Goal: Task Accomplishment & Management: Complete application form

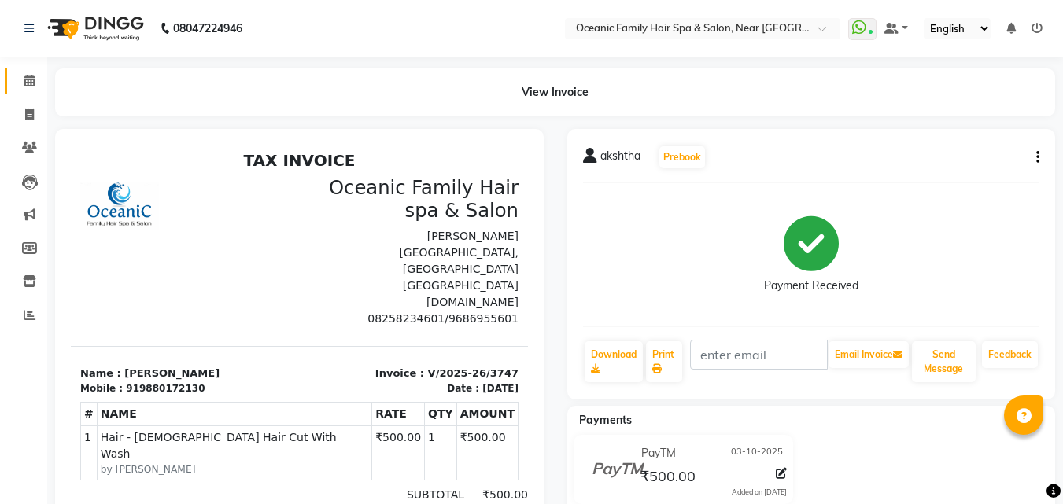
click at [31, 69] on link "Calendar" at bounding box center [24, 81] width 38 height 26
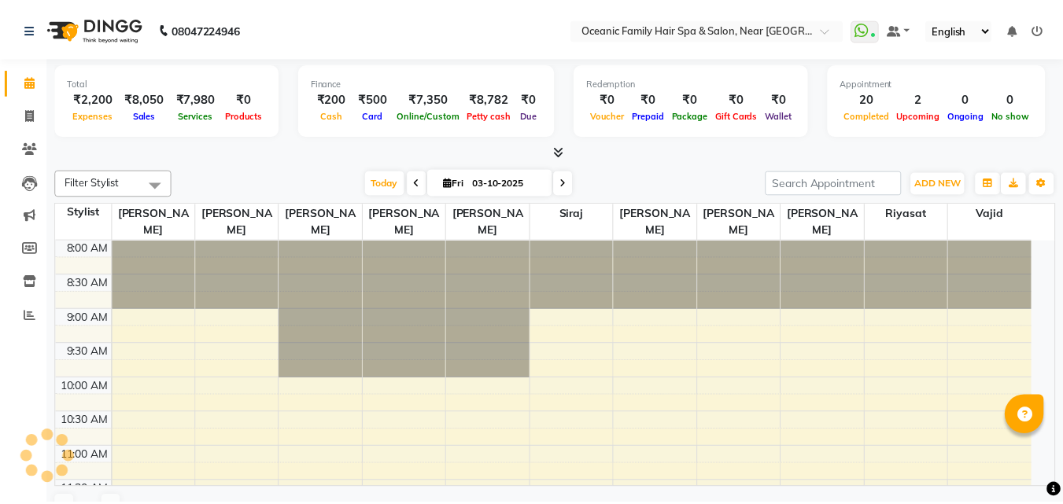
scroll to position [693, 0]
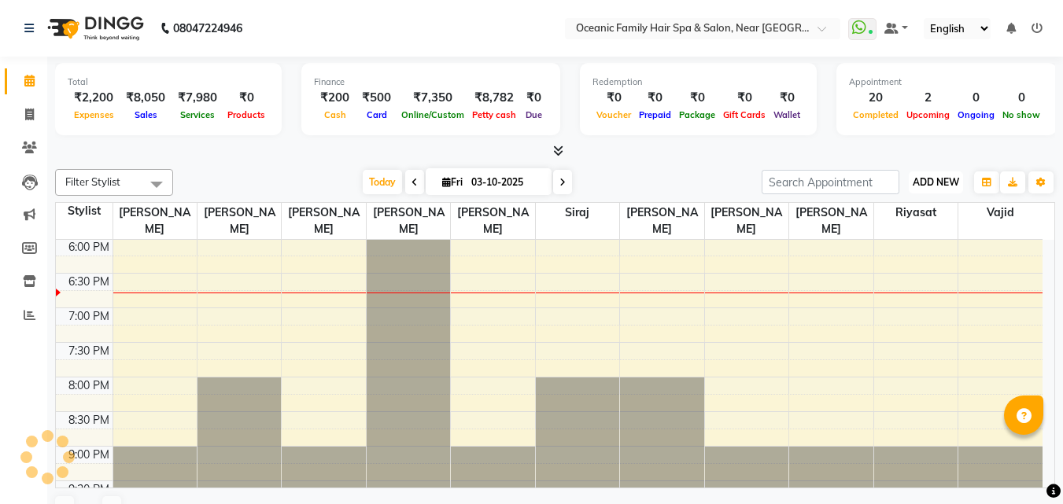
click at [944, 183] on span "ADD NEW" at bounding box center [936, 182] width 46 height 12
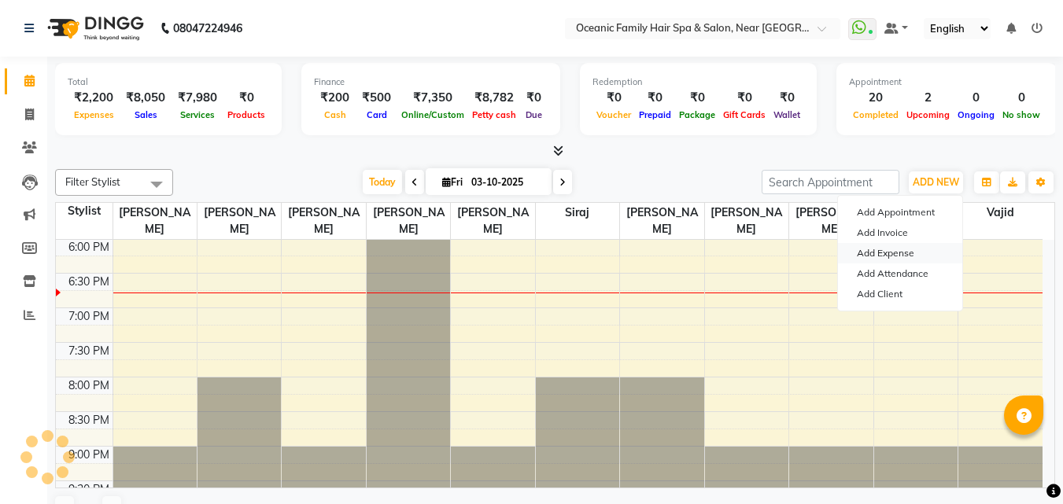
click at [894, 253] on link "Add Expense" at bounding box center [900, 253] width 124 height 20
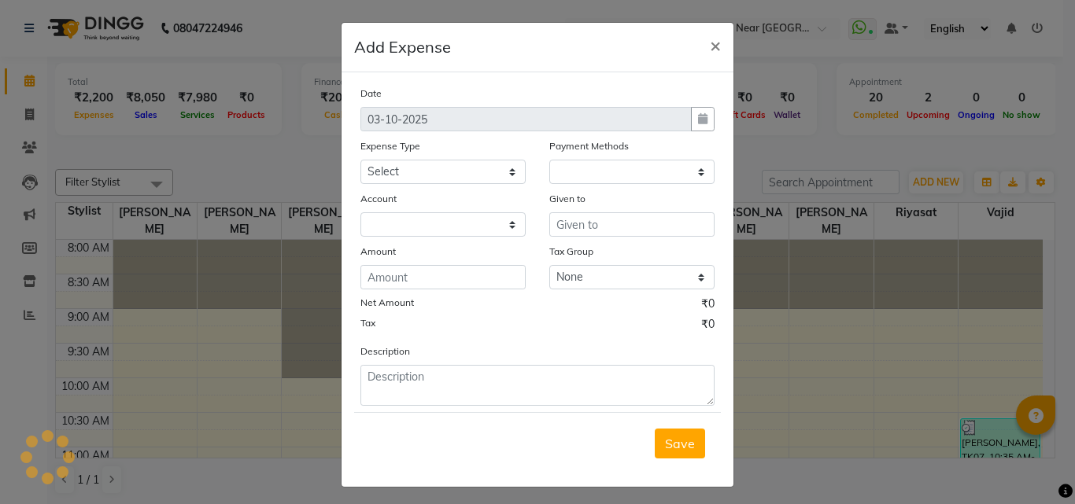
select select
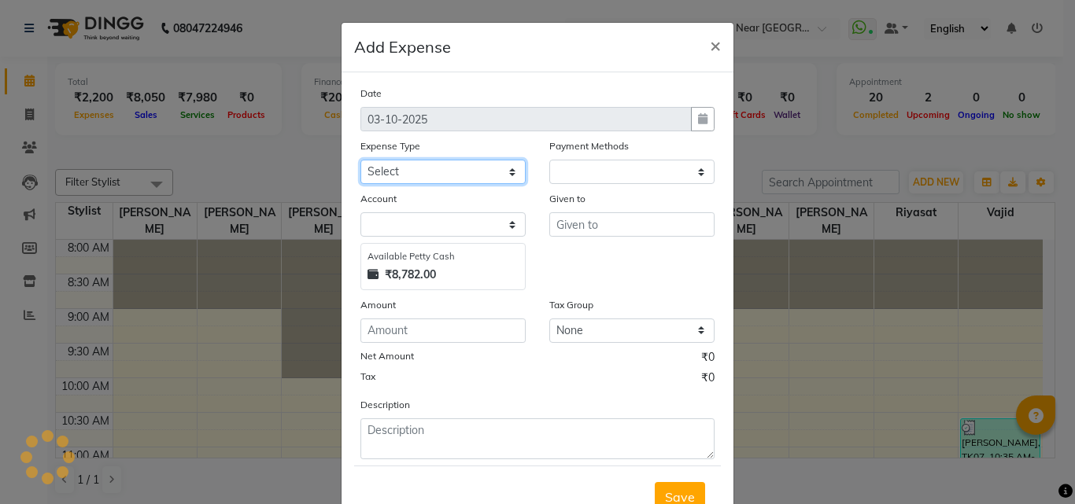
click at [439, 170] on select "Select [PERSON_NAME] [PERSON_NAME] [PERSON_NAME] Bank charges Cash transfer to …" at bounding box center [442, 172] width 165 height 24
select select "1"
select select "3172"
select select "5890"
click at [360, 160] on select "Select [PERSON_NAME] [PERSON_NAME] [PERSON_NAME] Bank charges Cash transfer to …" at bounding box center [442, 172] width 165 height 24
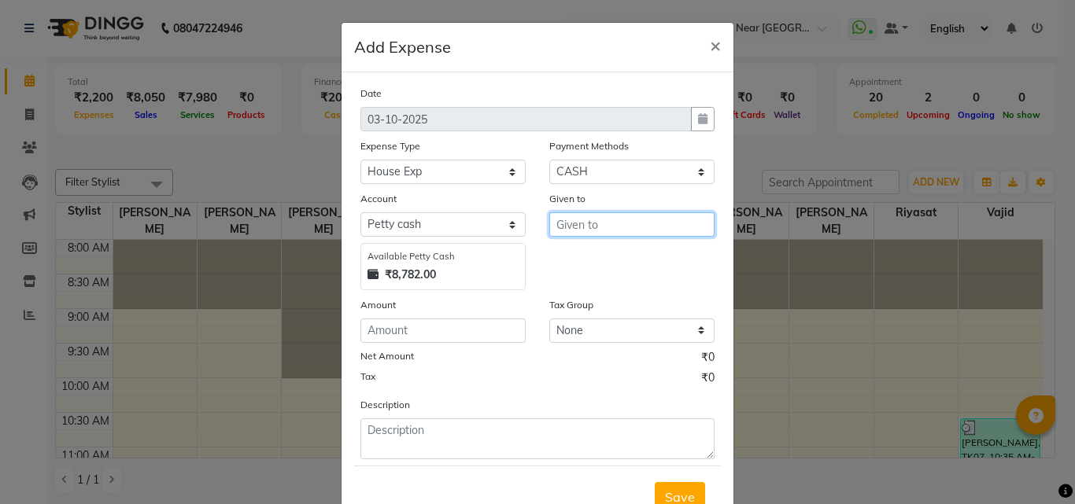
click at [582, 236] on input "text" at bounding box center [631, 224] width 165 height 24
click at [583, 287] on ngb-highlight "Ar un Thakur" at bounding box center [605, 283] width 72 height 16
type input "[PERSON_NAME]"
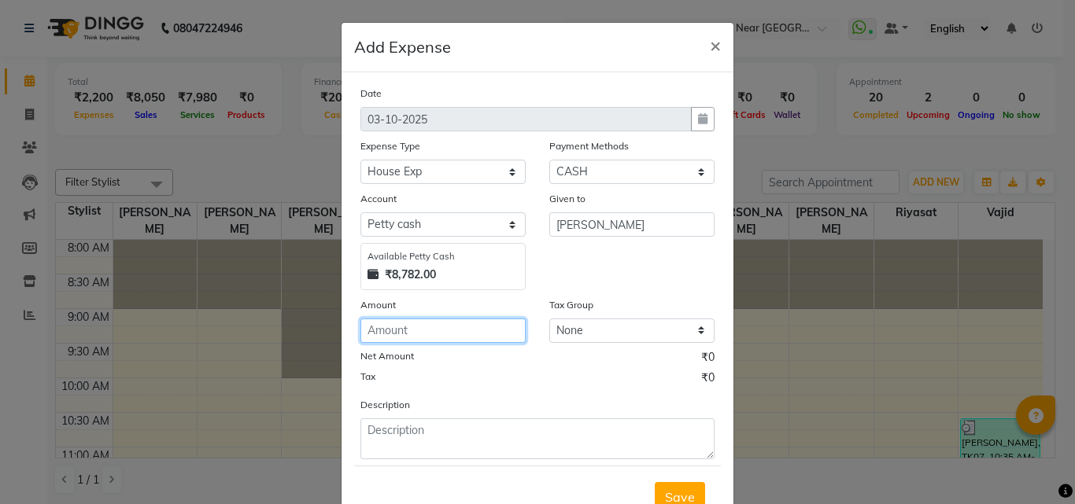
click at [485, 321] on input "number" at bounding box center [442, 331] width 165 height 24
type input "8"
type input "80"
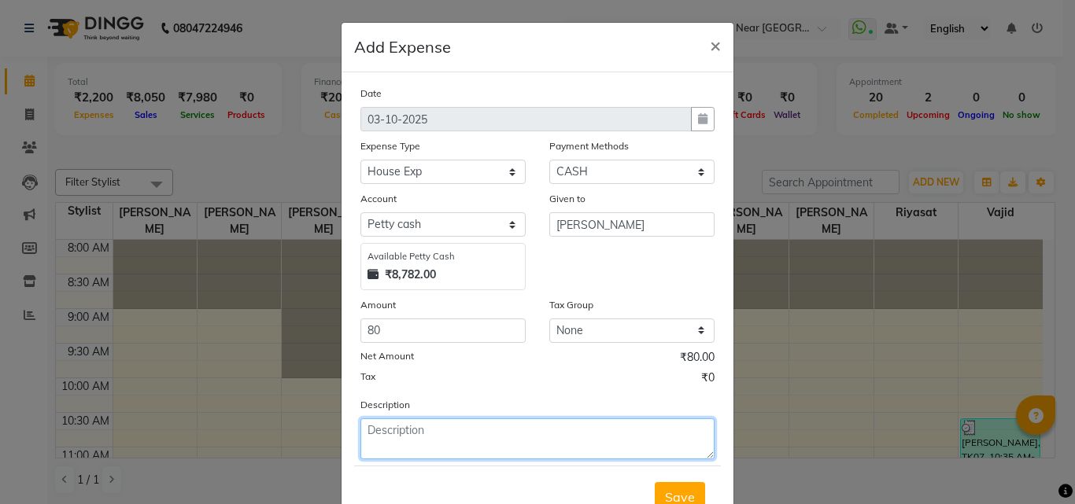
click at [520, 451] on textarea at bounding box center [537, 439] width 354 height 41
type textarea "food"
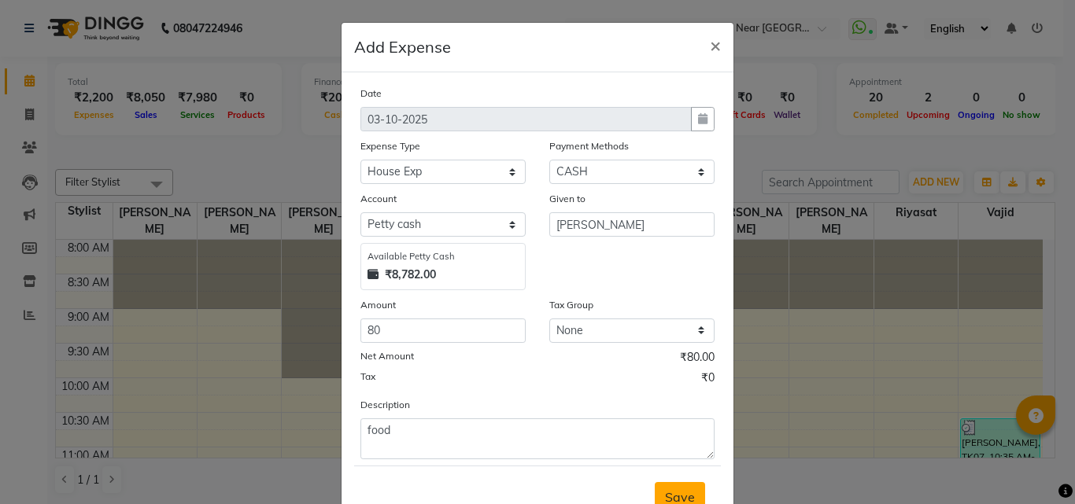
click at [682, 492] on span "Save" at bounding box center [680, 497] width 30 height 16
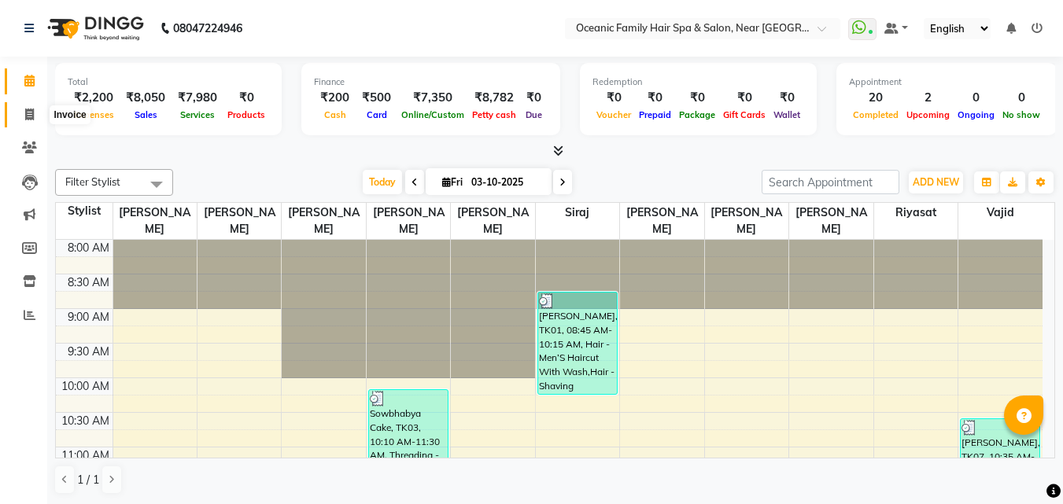
click at [31, 109] on icon at bounding box center [29, 115] width 9 height 12
select select "service"
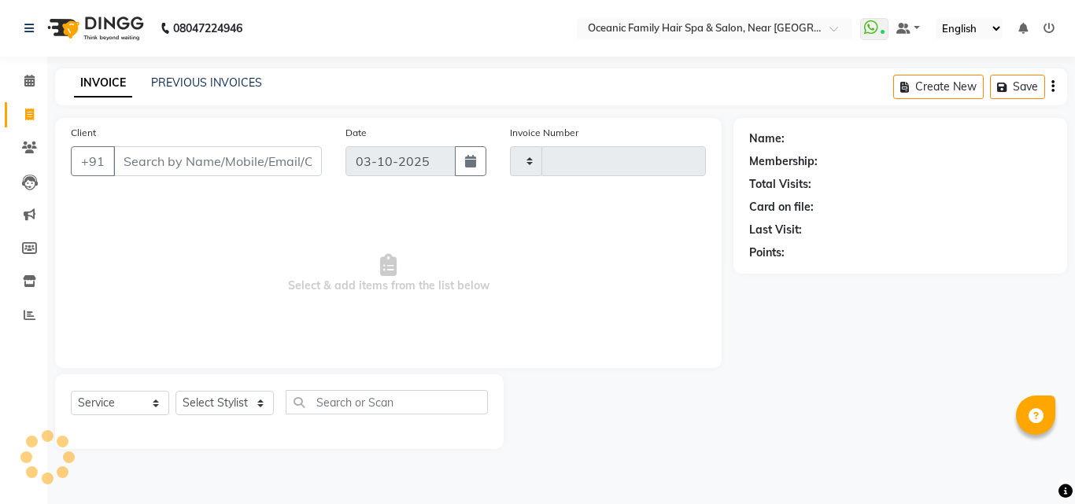
type input "3748"
select select "4366"
click at [26, 79] on icon at bounding box center [29, 81] width 10 height 12
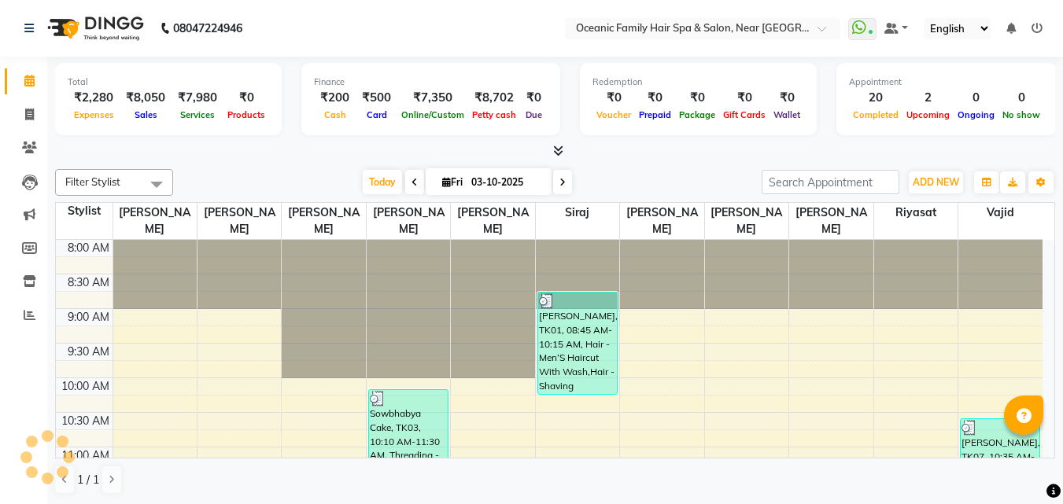
scroll to position [693, 0]
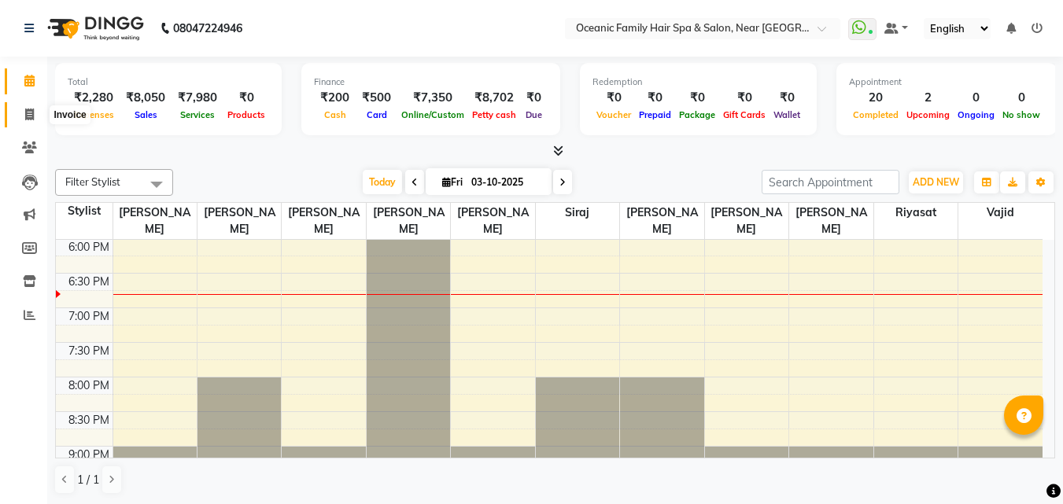
click at [26, 114] on icon at bounding box center [29, 115] width 9 height 12
select select "4366"
select select "service"
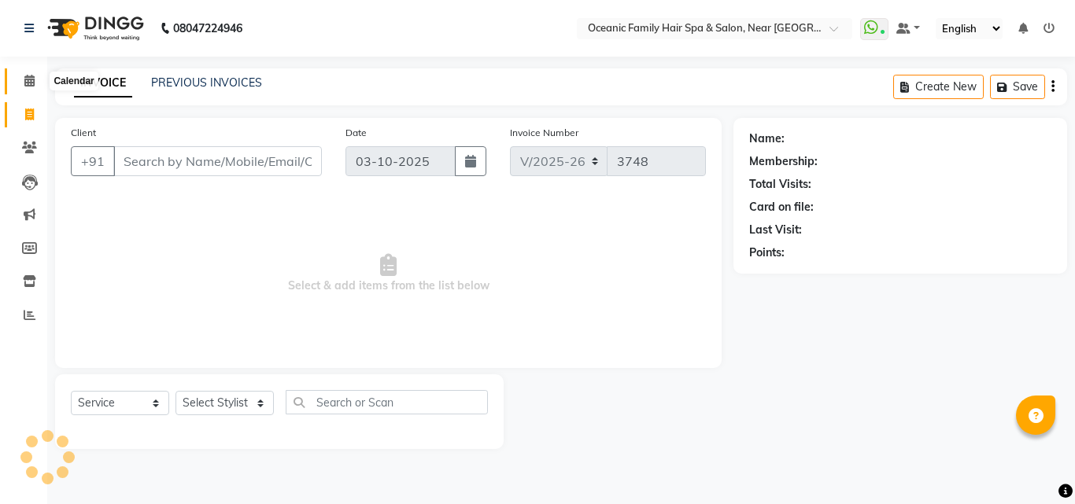
click at [27, 79] on icon at bounding box center [29, 81] width 10 height 12
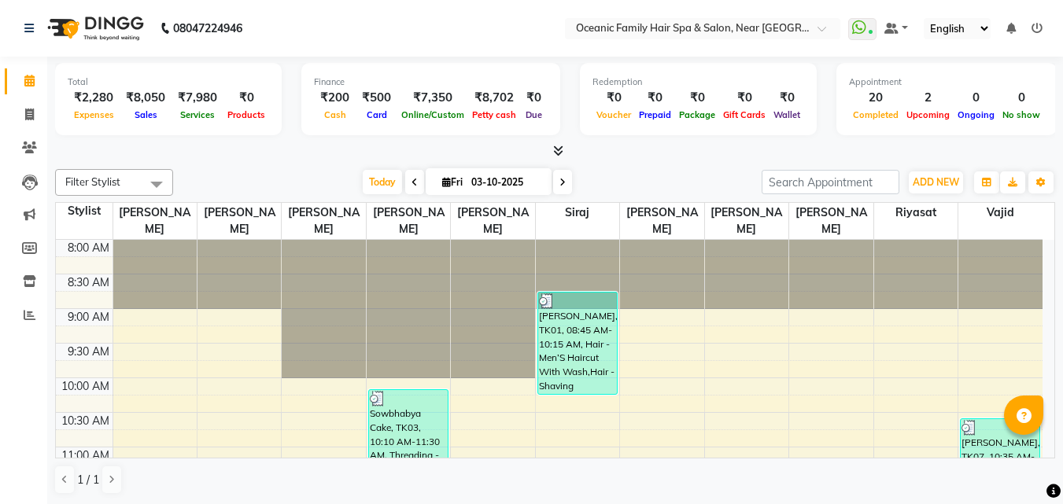
click at [553, 151] on icon at bounding box center [558, 151] width 10 height 12
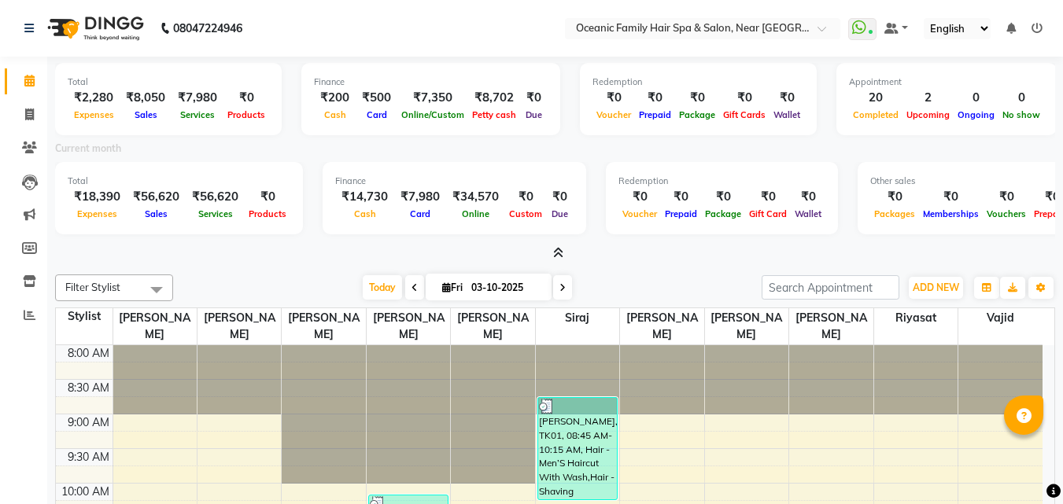
drag, startPoint x: 307, startPoint y: 31, endPoint x: 286, endPoint y: 31, distance: 21.2
click at [286, 31] on nav "08047224946 Select Location × Oceanic Family Hair Spa & Salon, Near [GEOGRAPHIC…" at bounding box center [531, 28] width 1063 height 57
click at [33, 110] on icon at bounding box center [29, 115] width 9 height 12
select select "service"
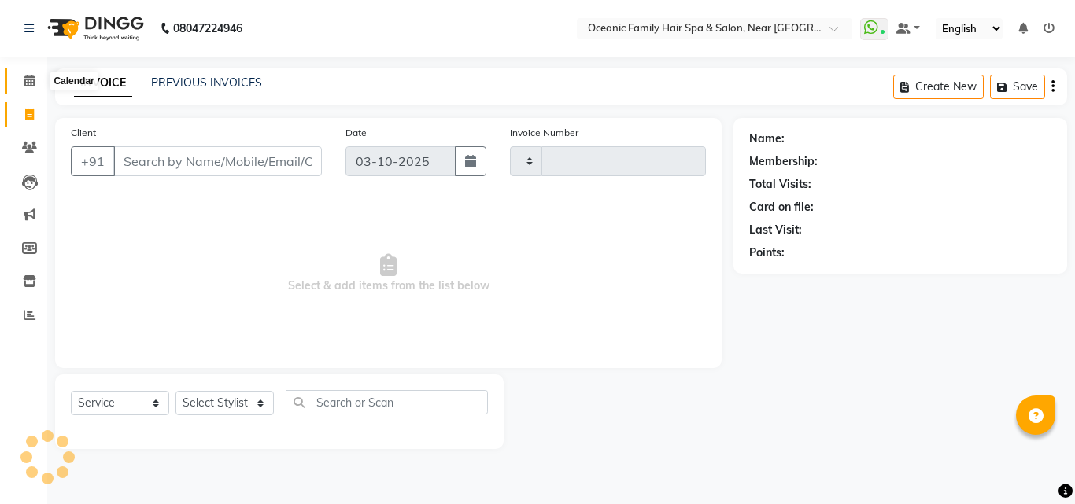
type input "3748"
select select "4366"
click at [31, 79] on icon at bounding box center [29, 81] width 10 height 12
